Goal: Information Seeking & Learning: Learn about a topic

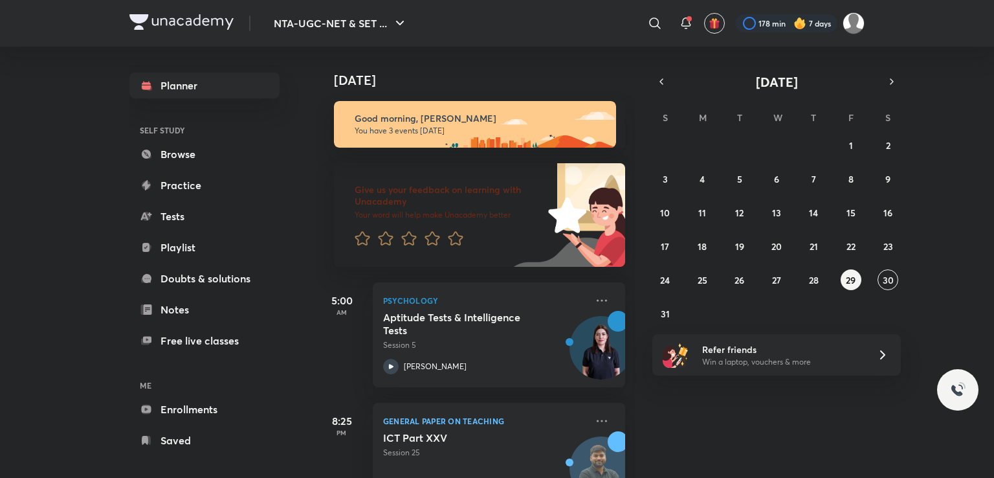
scroll to position [89, 0]
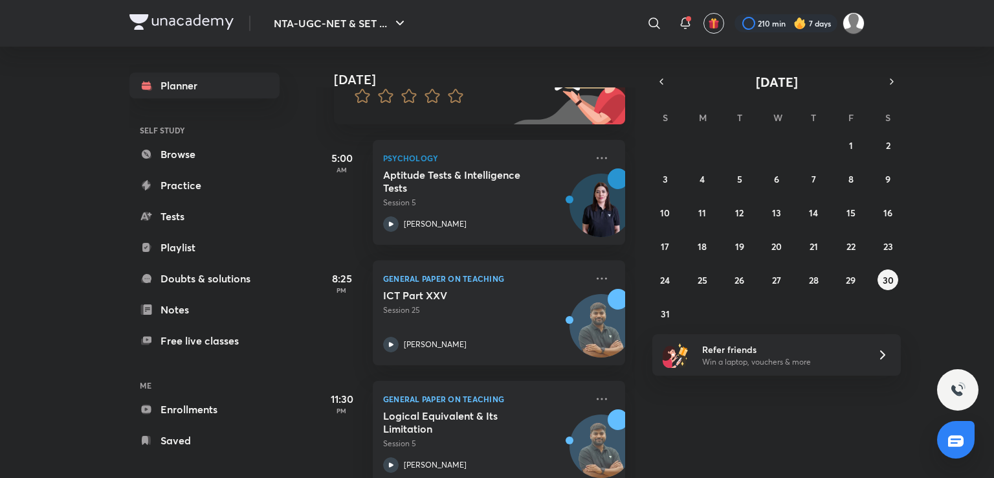
scroll to position [171, 0]
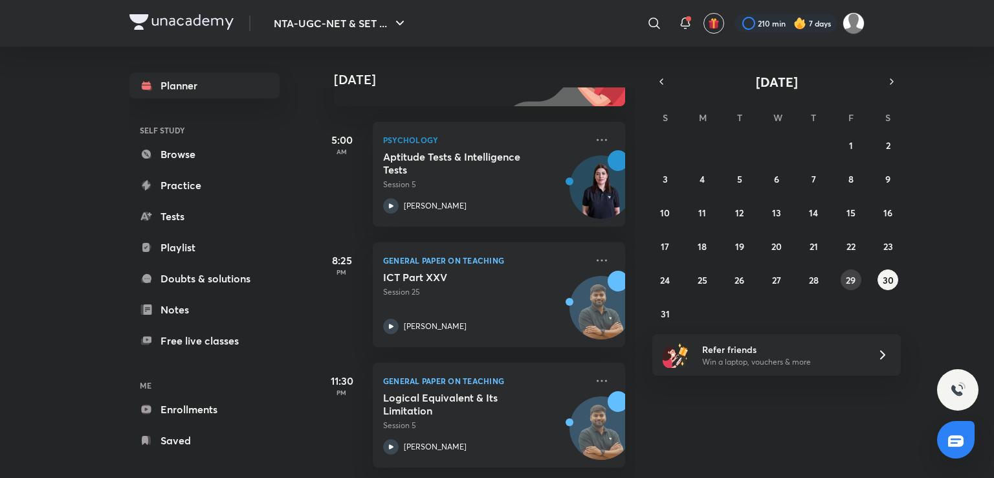
click at [849, 280] on abbr "29" at bounding box center [851, 280] width 10 height 12
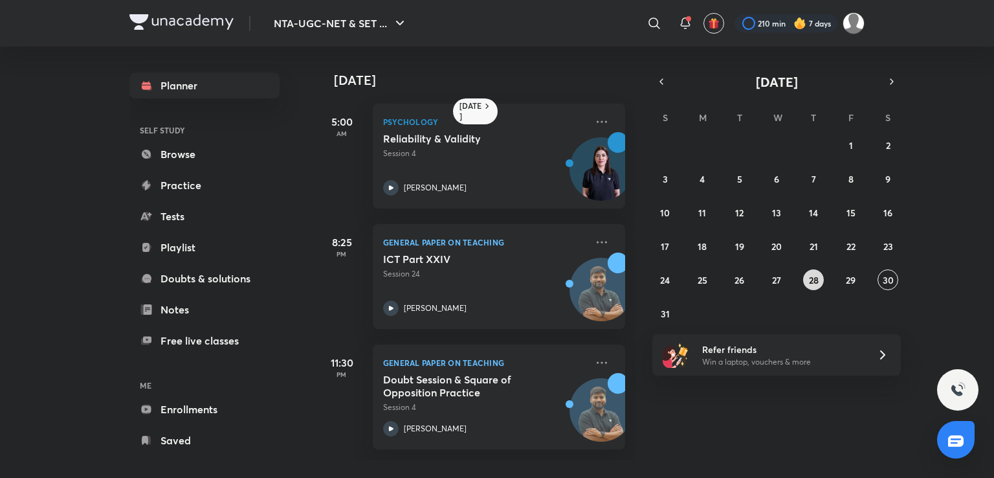
click at [815, 282] on abbr "28" at bounding box center [814, 280] width 10 height 12
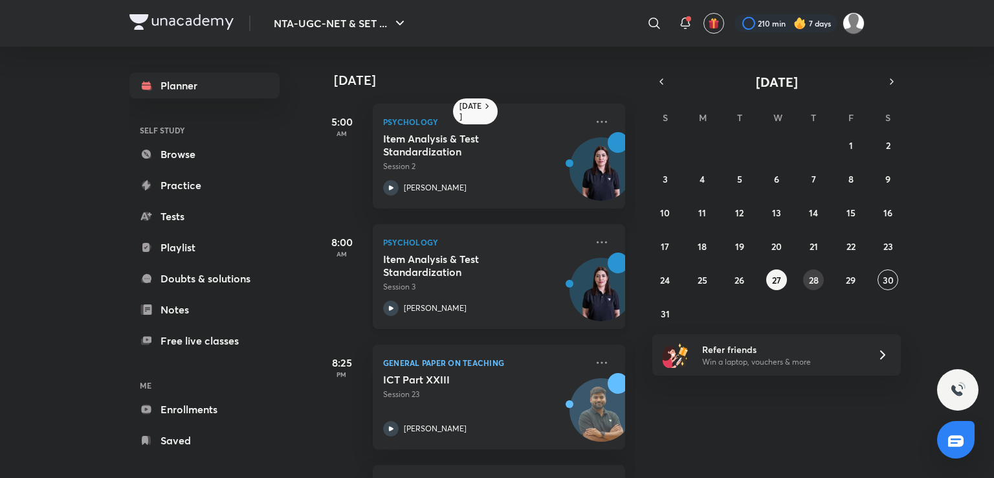
scroll to position [112, 0]
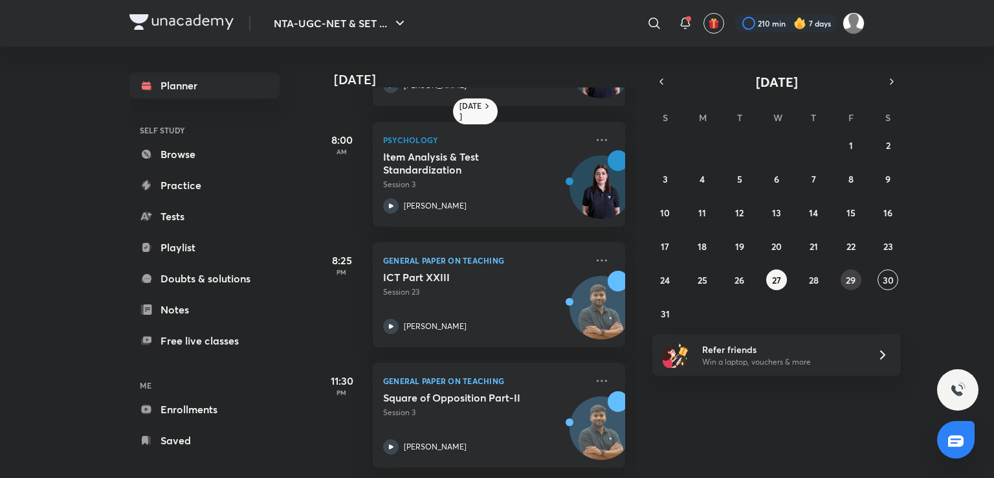
click at [849, 280] on abbr "29" at bounding box center [851, 280] width 10 height 12
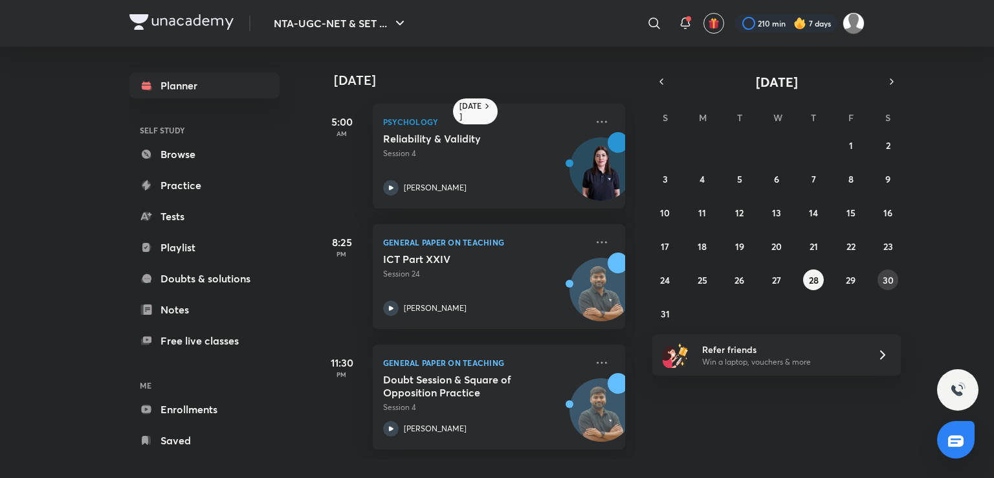
click at [890, 282] on abbr "30" at bounding box center [888, 280] width 11 height 12
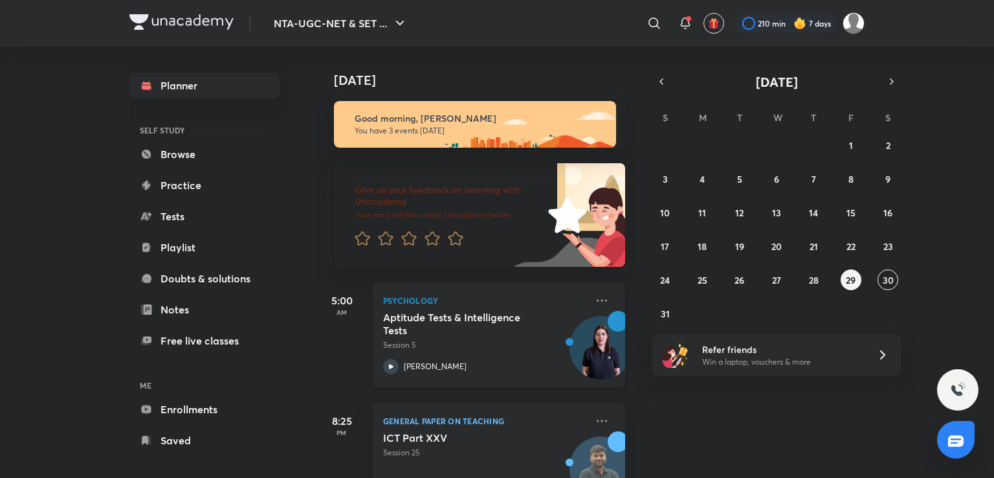
scroll to position [171, 0]
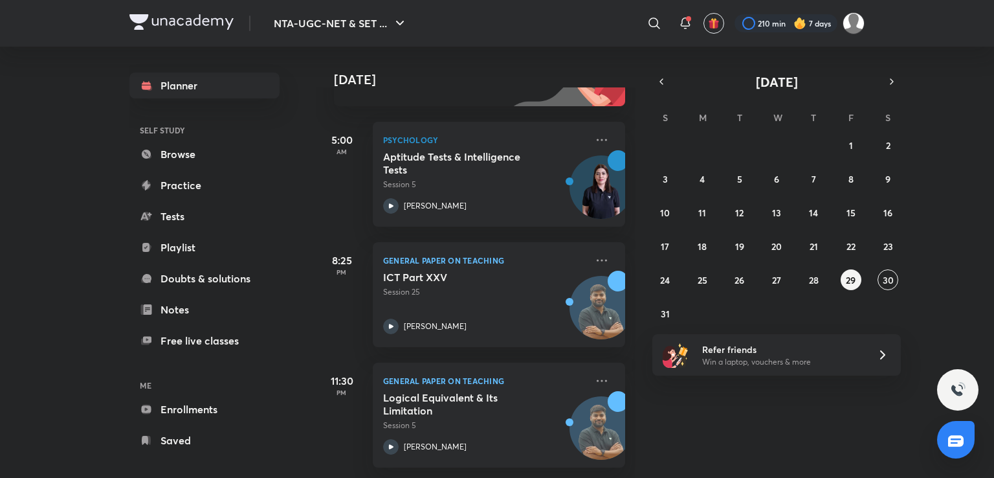
click at [862, 280] on div "27 28 29 30 31 1 2 3 4 5 6 7 8 9 10 11 12 13 14 15 16 17 18 19 20 21 22 23 24 2…" at bounding box center [776, 229] width 249 height 189
click at [857, 278] on button "29" at bounding box center [851, 279] width 21 height 21
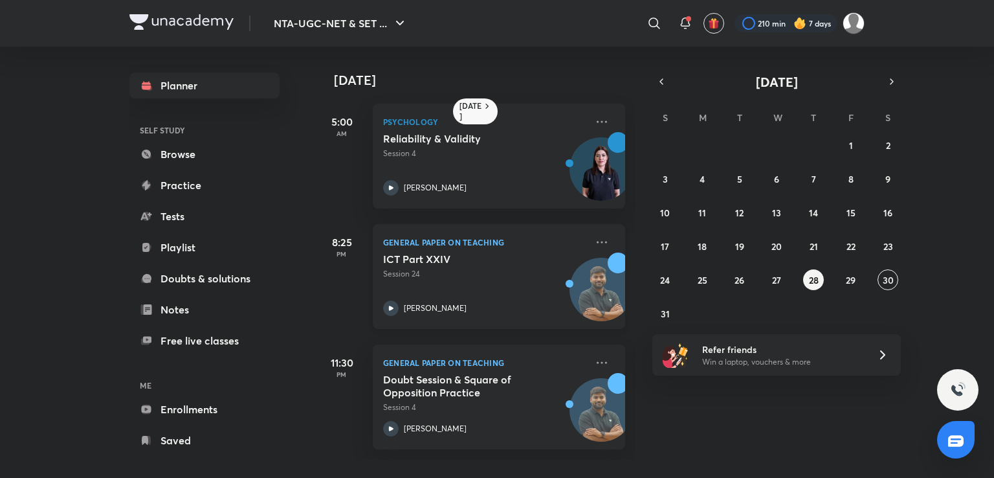
click at [493, 282] on div "ICT Part XXIV Session 24 Rajat Kumar" at bounding box center [484, 283] width 203 height 63
